Goal: Task Accomplishment & Management: Complete application form

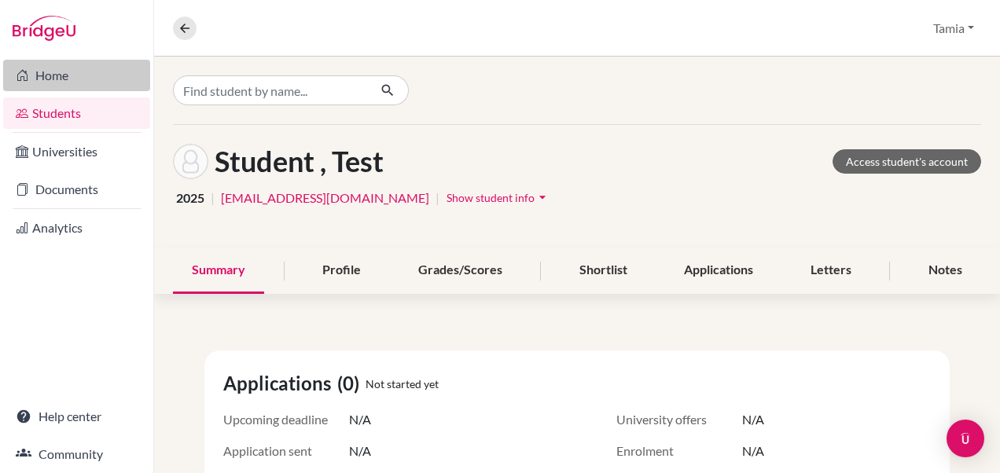
click at [42, 75] on link "Home" at bounding box center [76, 75] width 147 height 31
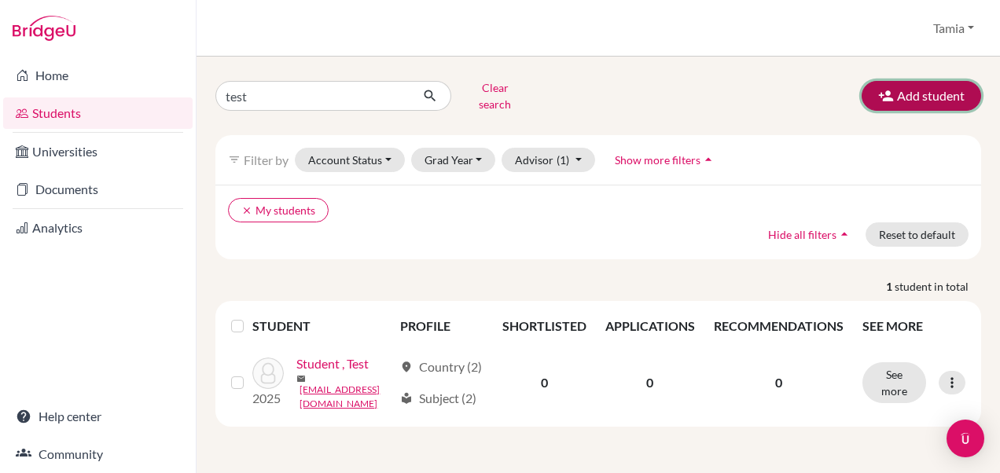
click at [929, 91] on button "Add student" at bounding box center [922, 96] width 120 height 30
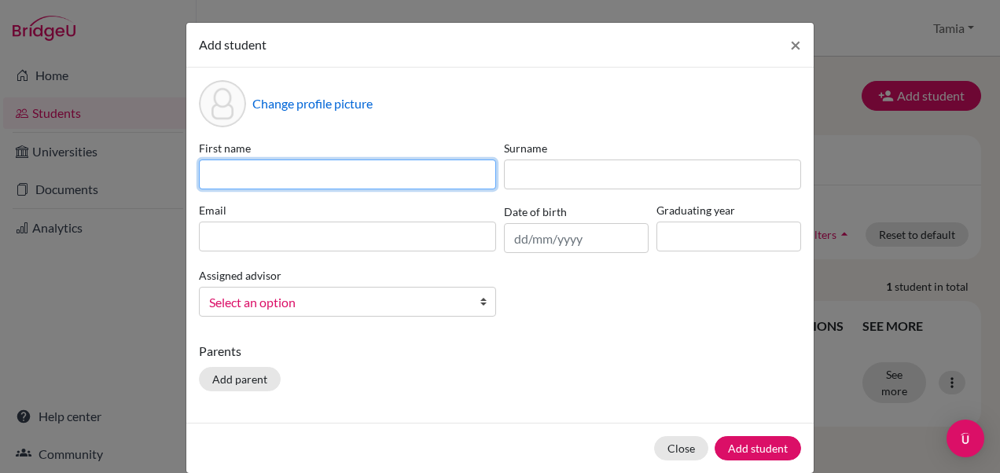
click at [314, 175] on input at bounding box center [347, 175] width 297 height 30
type input "T"
type input "Fatemah"
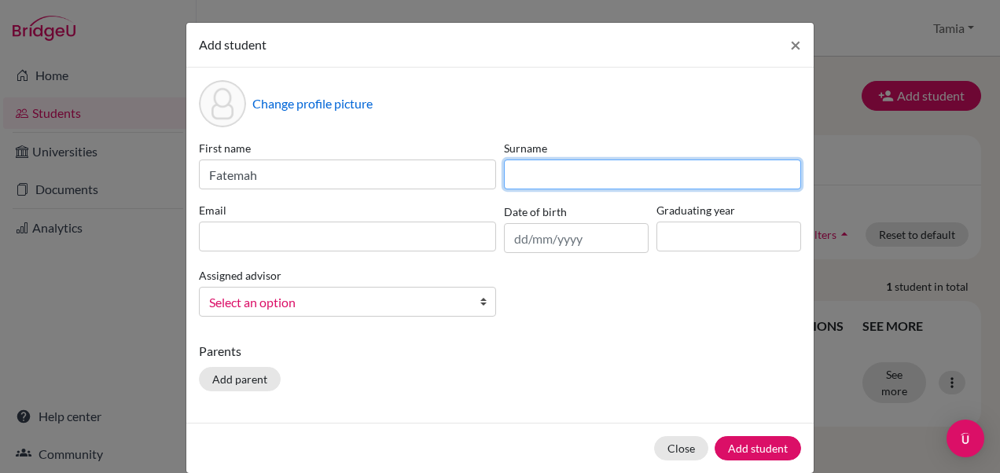
click at [554, 171] on input at bounding box center [652, 175] width 297 height 30
type input "[PERSON_NAME]"
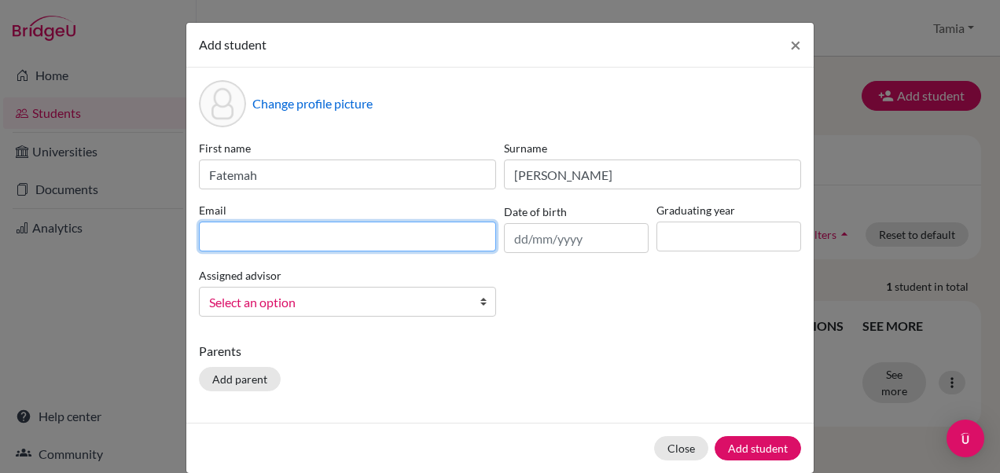
click at [326, 233] on input at bounding box center [347, 237] width 297 height 30
type input "[EMAIL_ADDRESS][DOMAIN_NAME]"
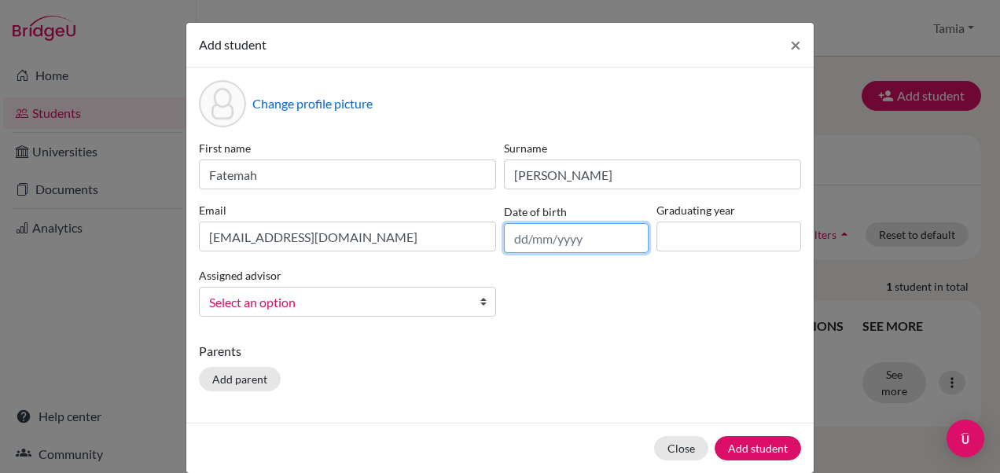
click at [517, 239] on input "text" at bounding box center [576, 238] width 145 height 30
click at [698, 96] on div "Change profile picture" at bounding box center [500, 103] width 602 height 47
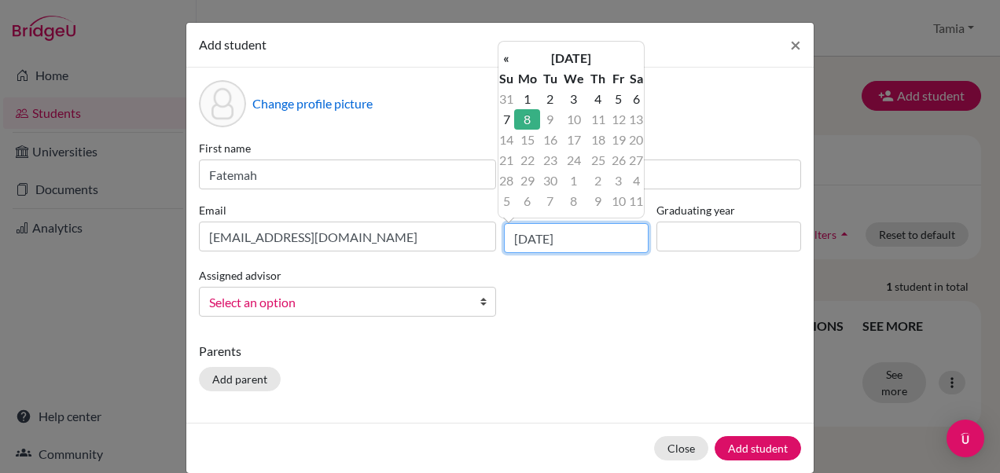
click at [532, 238] on input "[DATE]" at bounding box center [576, 238] width 145 height 30
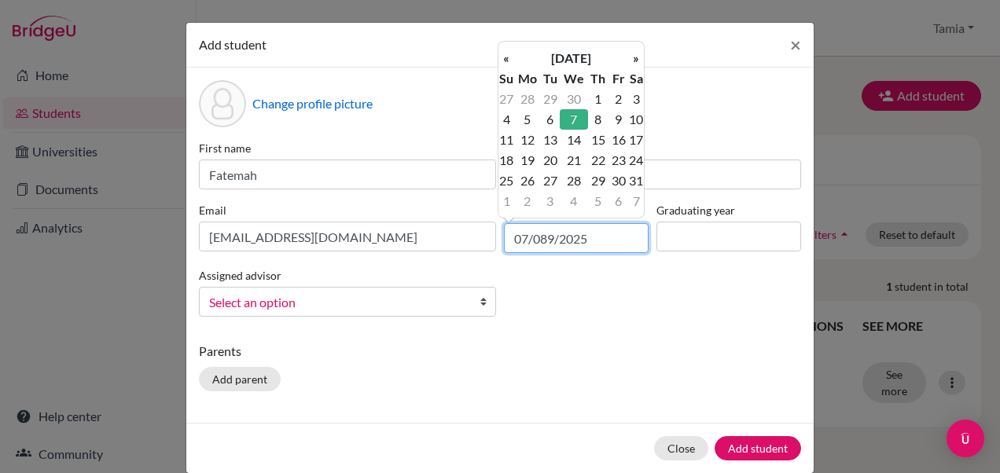
click at [591, 235] on input "07/089/2025" at bounding box center [576, 238] width 145 height 30
type input "[DATE]"
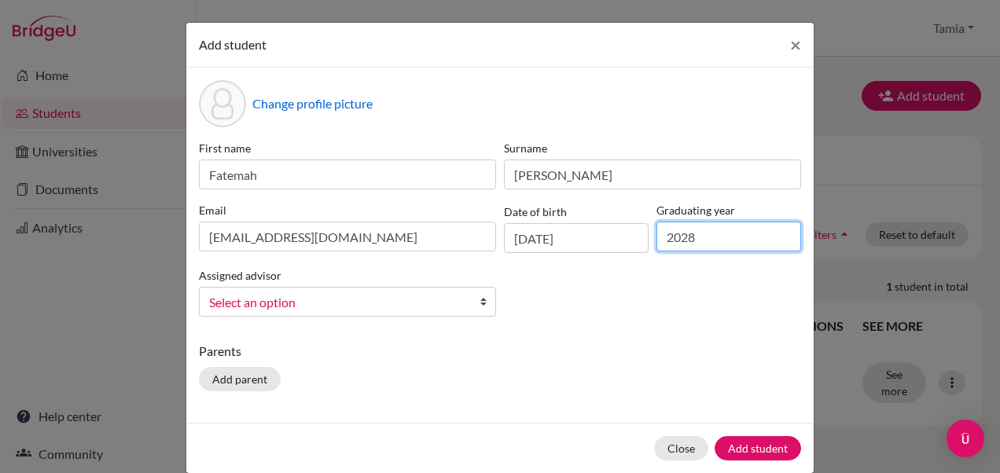
type input "2028"
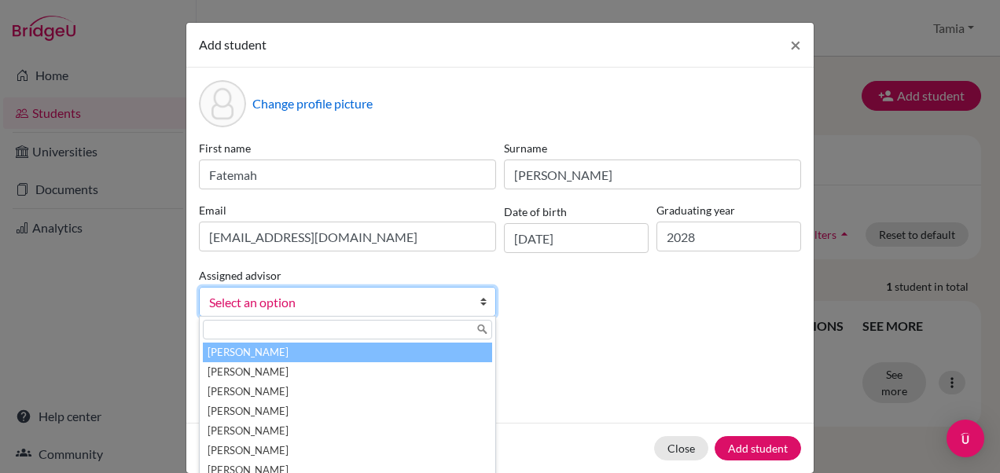
click at [462, 296] on link "Select an option" at bounding box center [347, 302] width 297 height 30
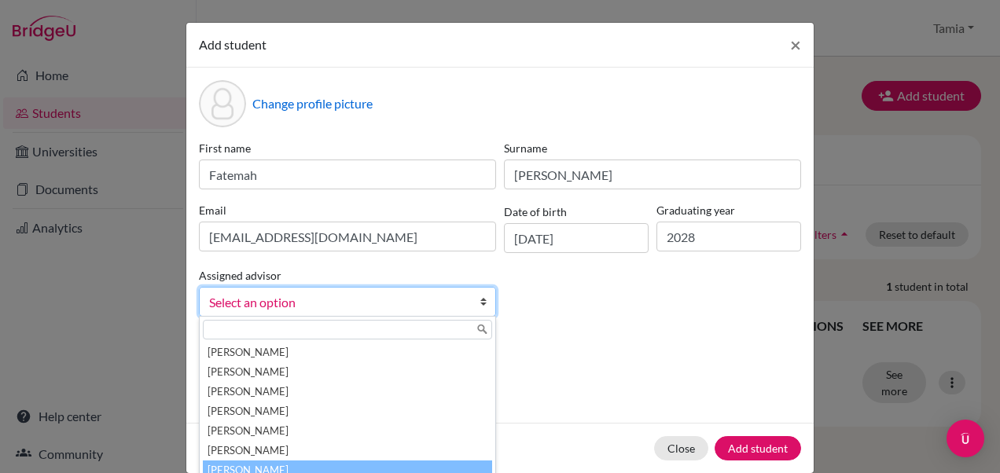
click at [278, 464] on li "[PERSON_NAME]" at bounding box center [347, 471] width 289 height 20
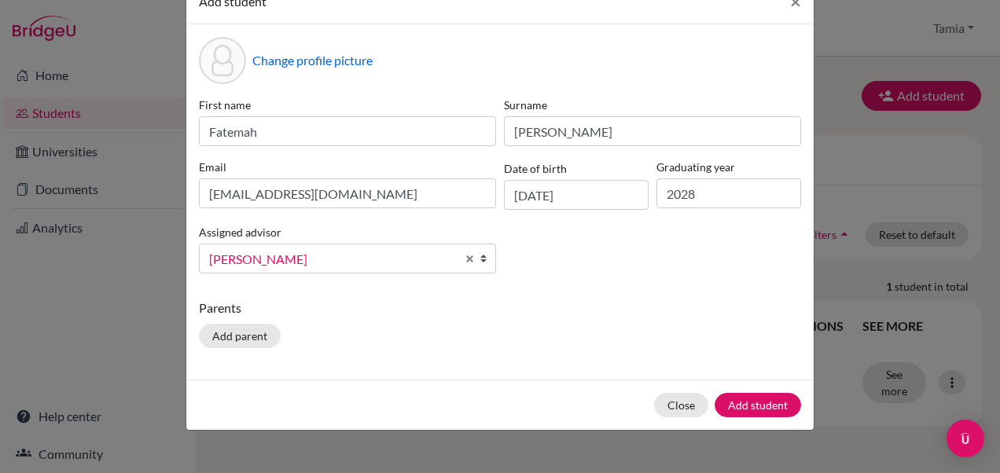
scroll to position [61, 0]
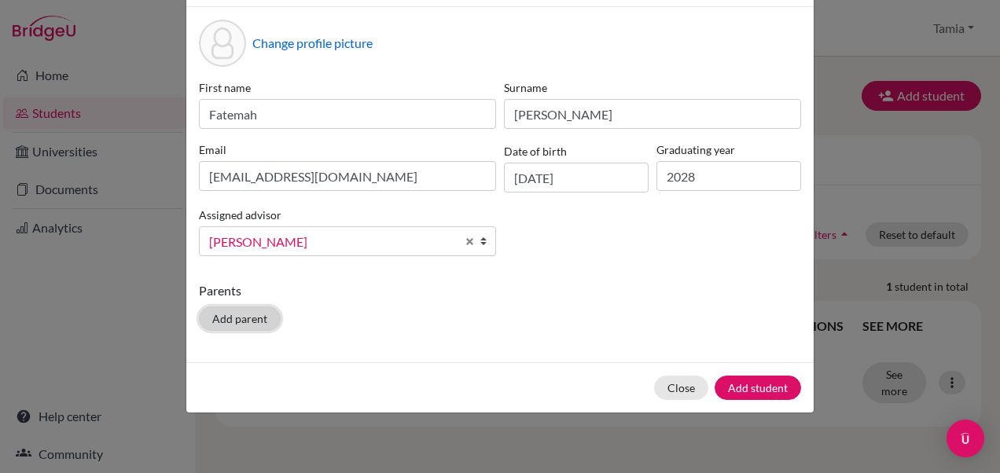
click at [234, 315] on button "Add parent" at bounding box center [240, 319] width 82 height 24
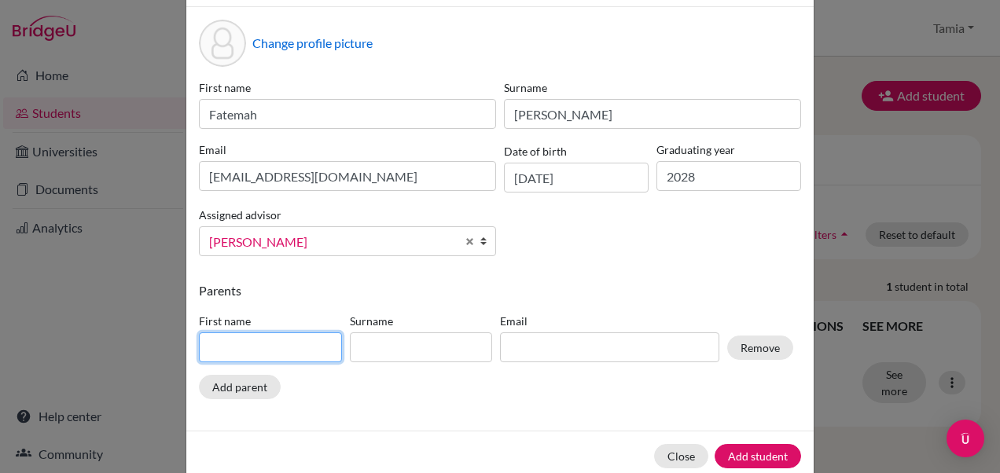
click at [249, 352] on input at bounding box center [270, 348] width 143 height 30
type input "Fahad"
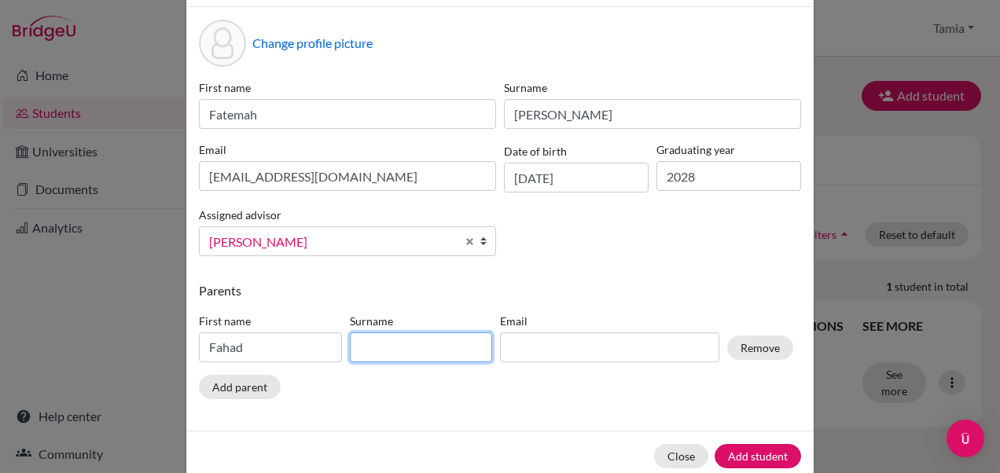
click at [429, 335] on input at bounding box center [421, 348] width 143 height 30
type input "[PERSON_NAME]"
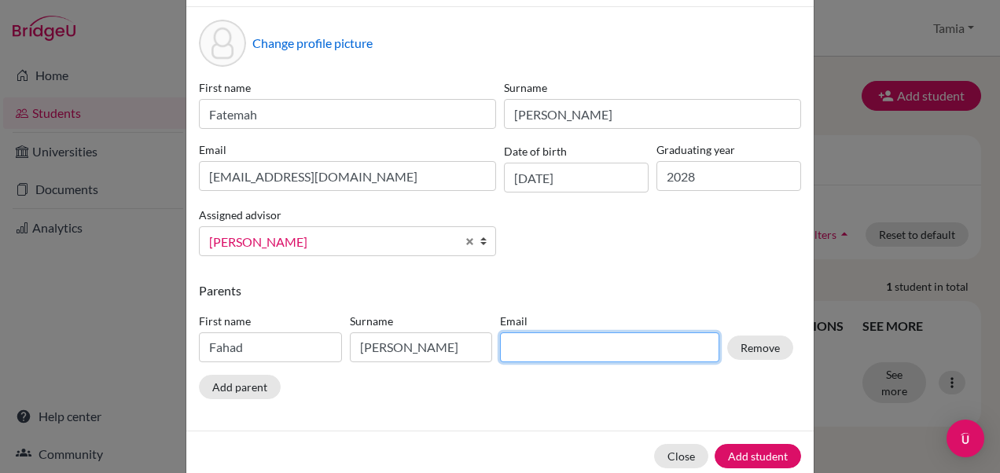
click at [526, 353] on input at bounding box center [609, 348] width 219 height 30
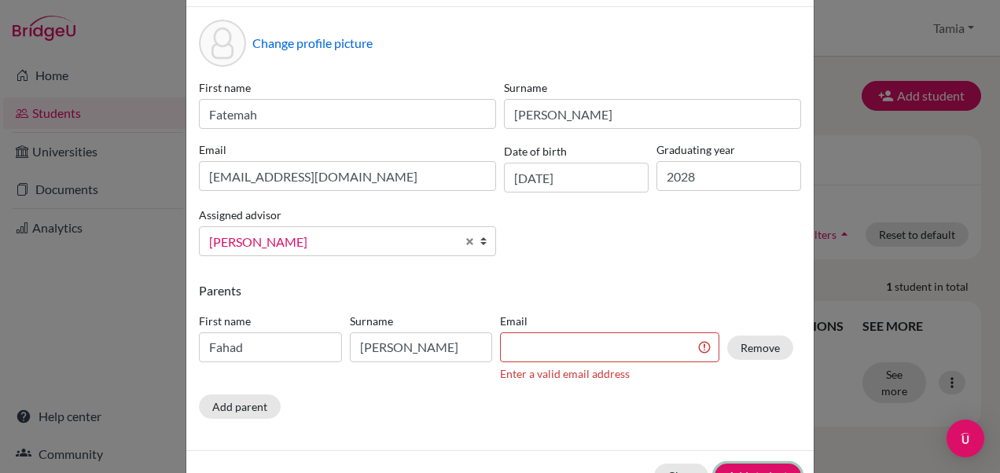
click at [751, 455] on div "Close Add student" at bounding box center [500, 476] width 628 height 50
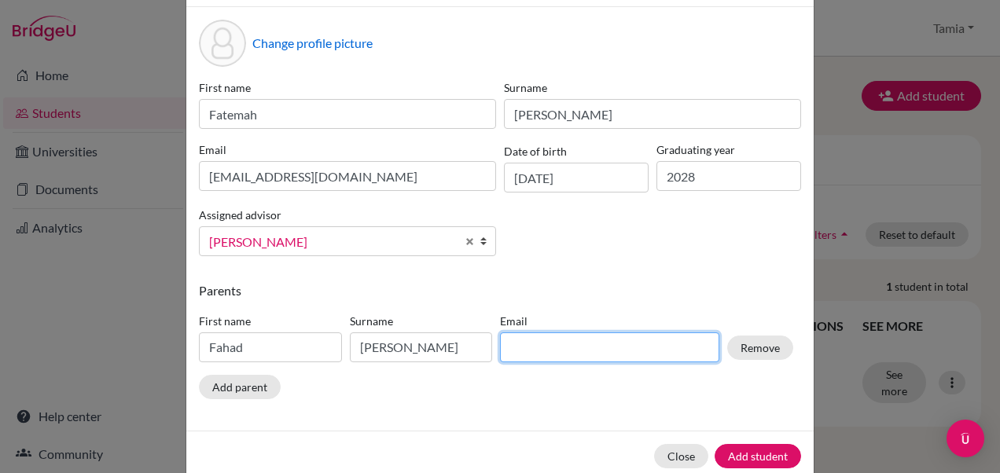
click at [618, 338] on input at bounding box center [609, 348] width 219 height 30
click at [545, 348] on input at bounding box center [609, 348] width 219 height 30
paste input "[EMAIL_ADDRESS][DOMAIN_NAME]"
type input "[EMAIL_ADDRESS][DOMAIN_NAME]"
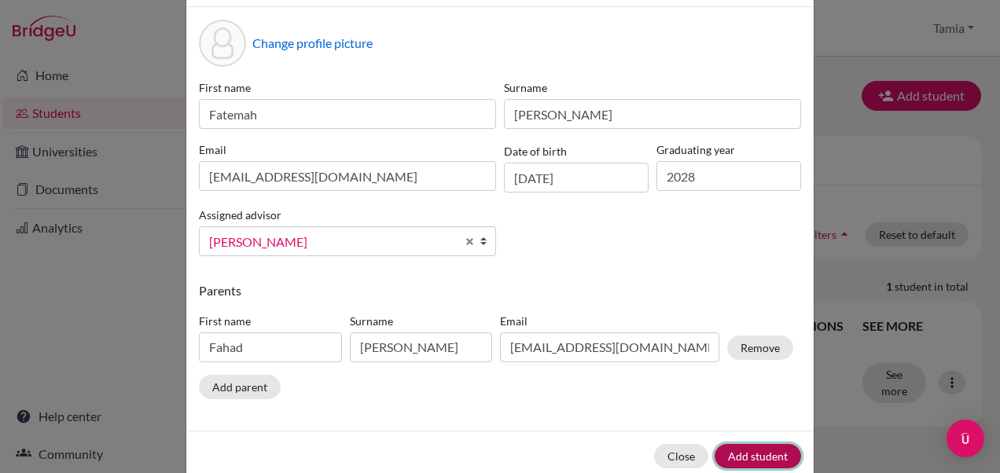
click at [736, 455] on button "Add student" at bounding box center [758, 456] width 87 height 24
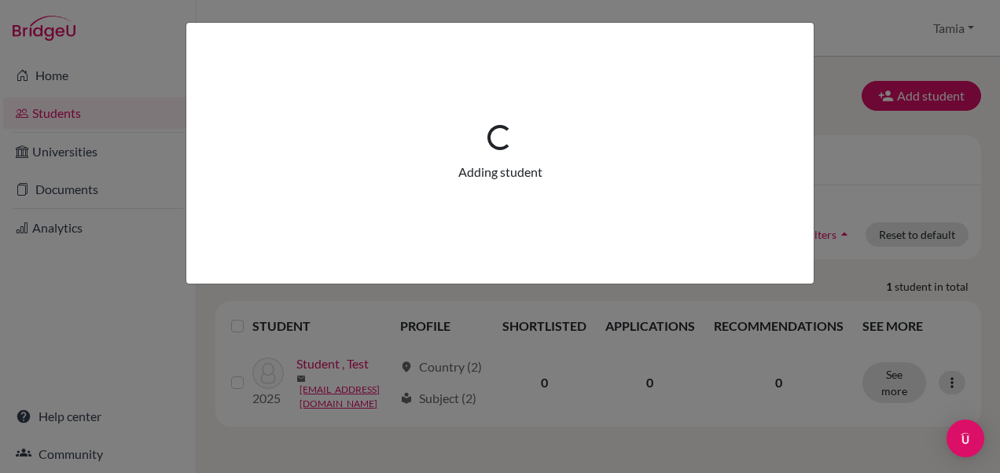
scroll to position [0, 0]
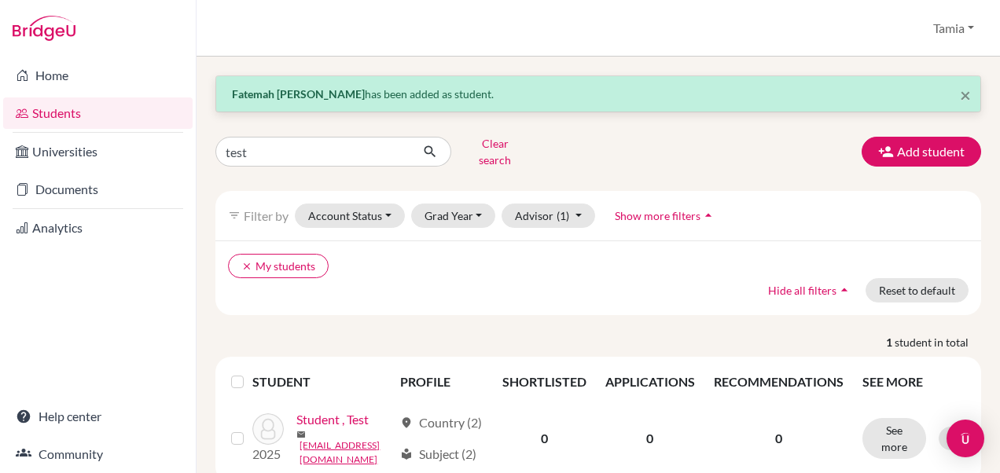
click at [55, 109] on link "Students" at bounding box center [98, 113] width 190 height 31
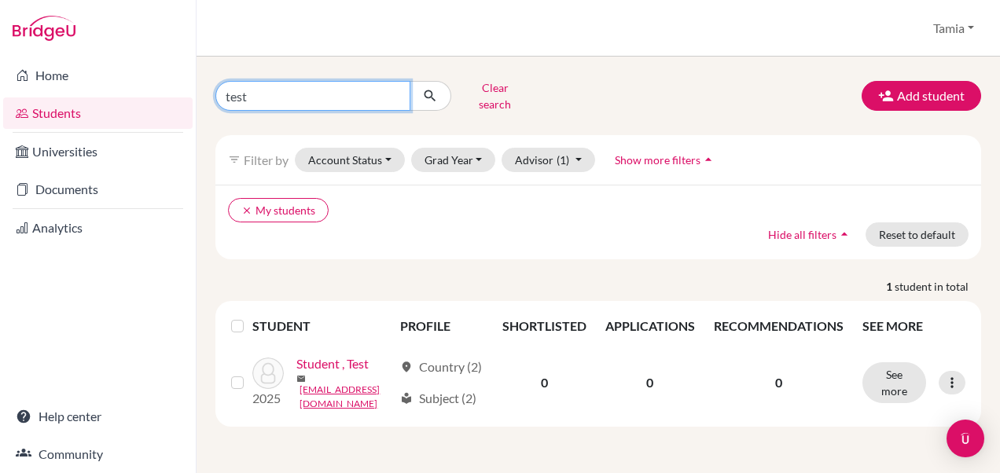
drag, startPoint x: 401, startPoint y: 83, endPoint x: 393, endPoint y: 90, distance: 10.6
click at [393, 90] on input "test" at bounding box center [312, 96] width 195 height 30
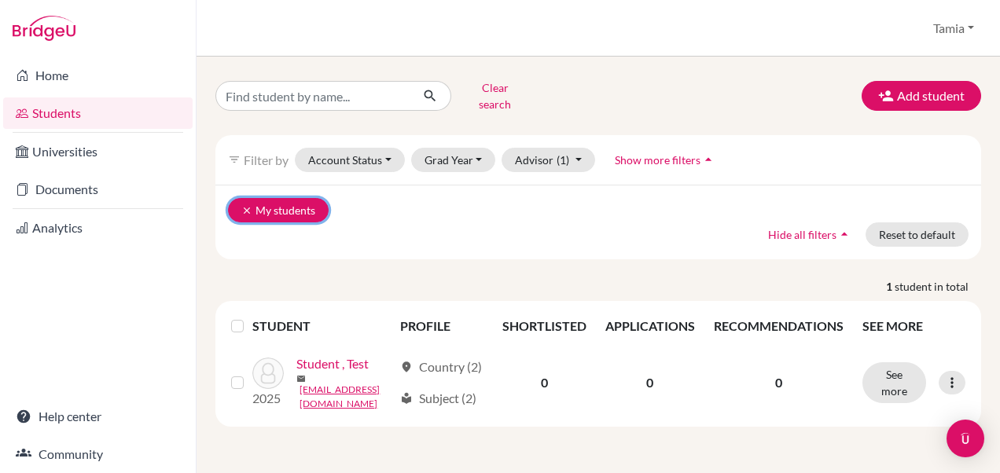
click at [252, 198] on button "clear My students" at bounding box center [278, 210] width 101 height 24
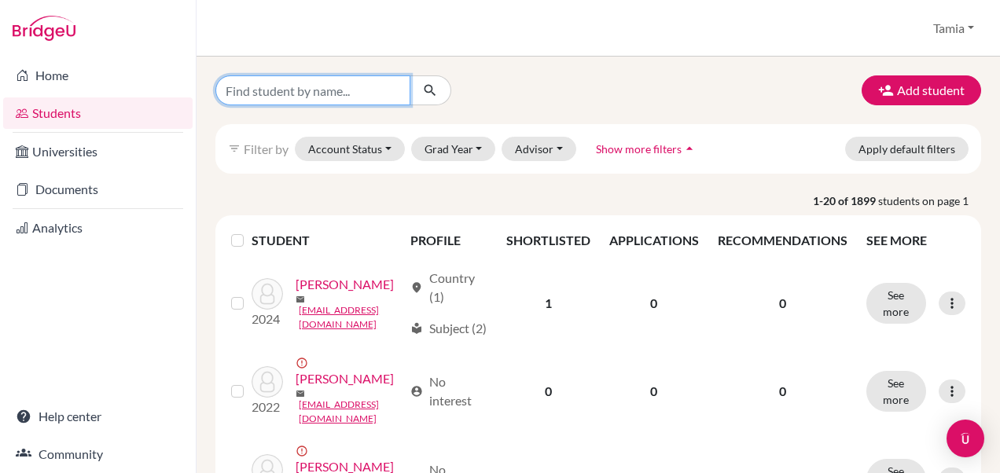
click at [324, 94] on input "Find student by name..." at bounding box center [312, 90] width 195 height 30
type input "fatemah al wasmi"
click button "submit" at bounding box center [431, 90] width 42 height 30
